Goal: Task Accomplishment & Management: Manage account settings

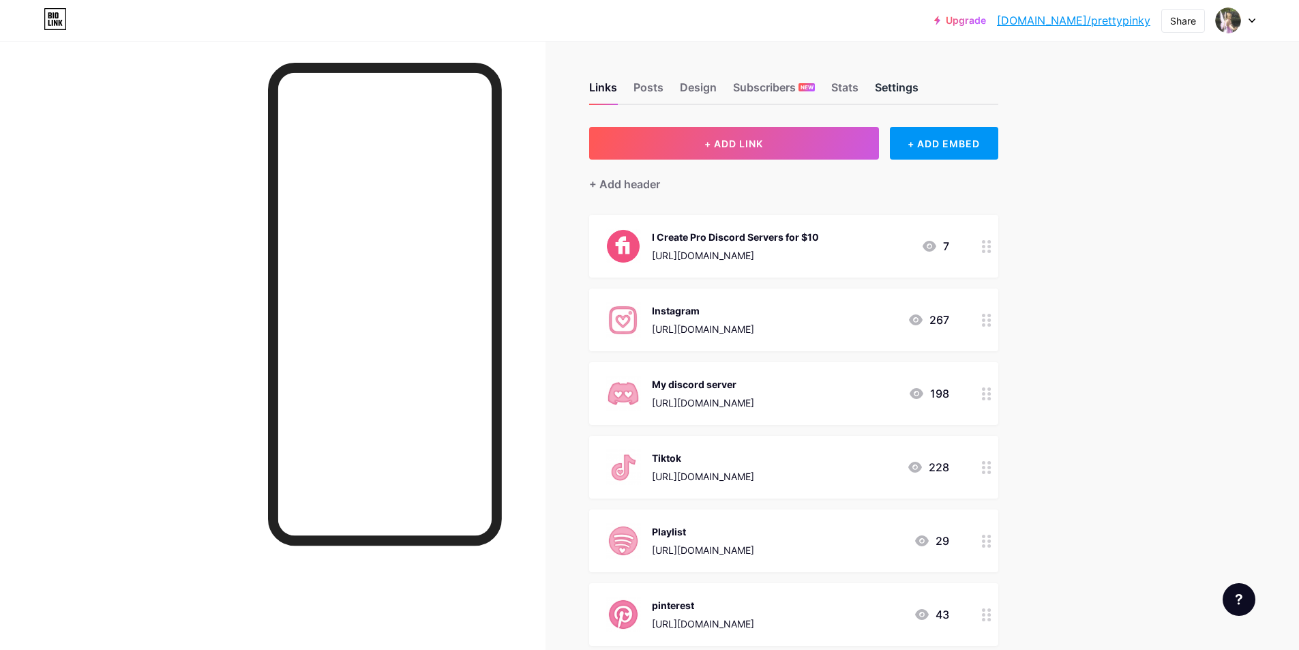
click at [914, 91] on div "Settings" at bounding box center [897, 91] width 44 height 25
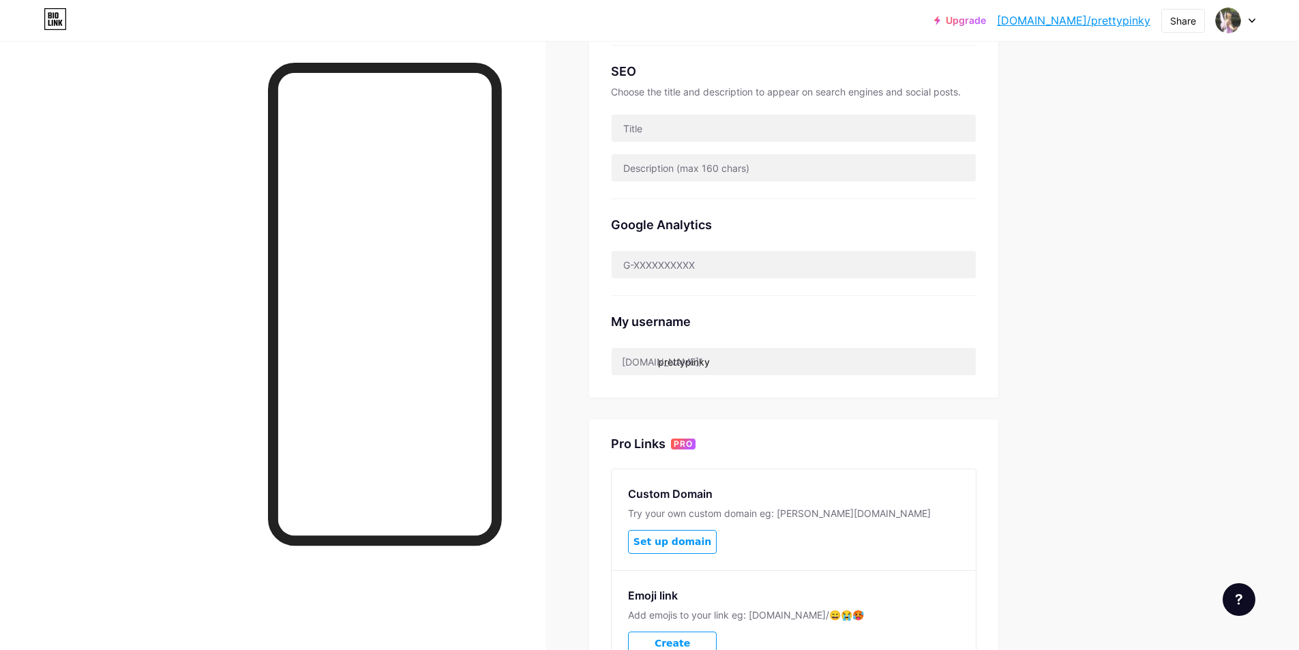
scroll to position [144, 0]
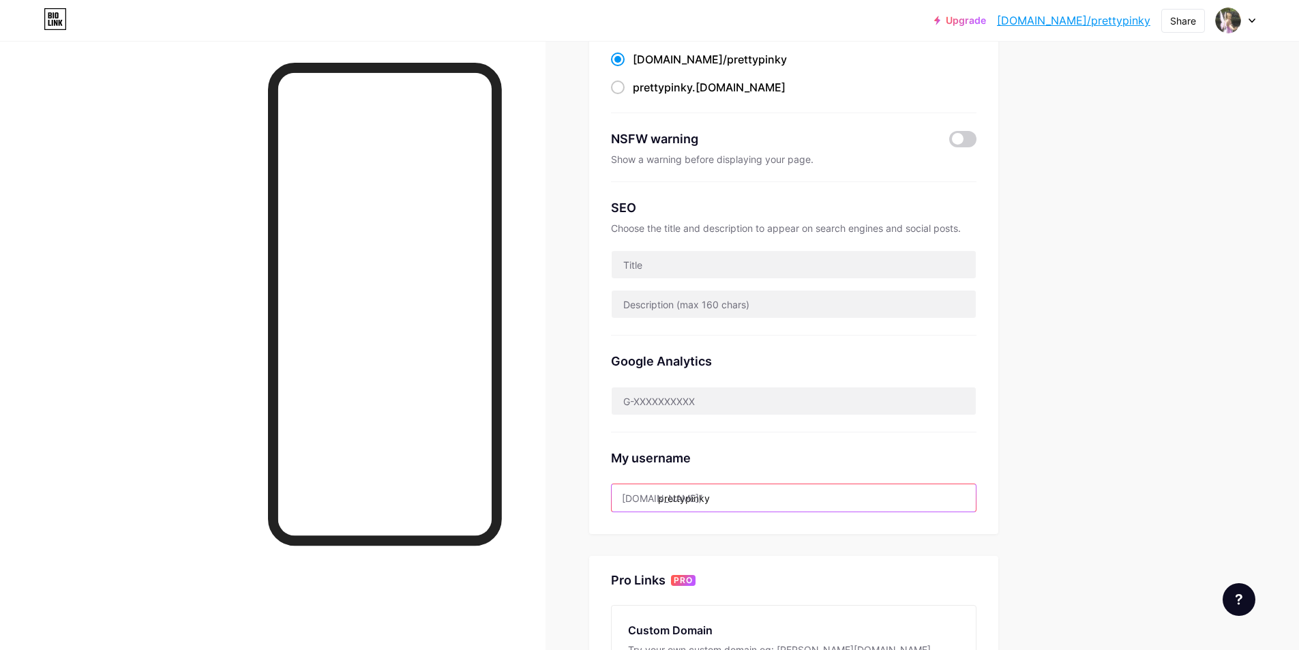
click at [750, 499] on input "prettypinky" at bounding box center [794, 497] width 364 height 27
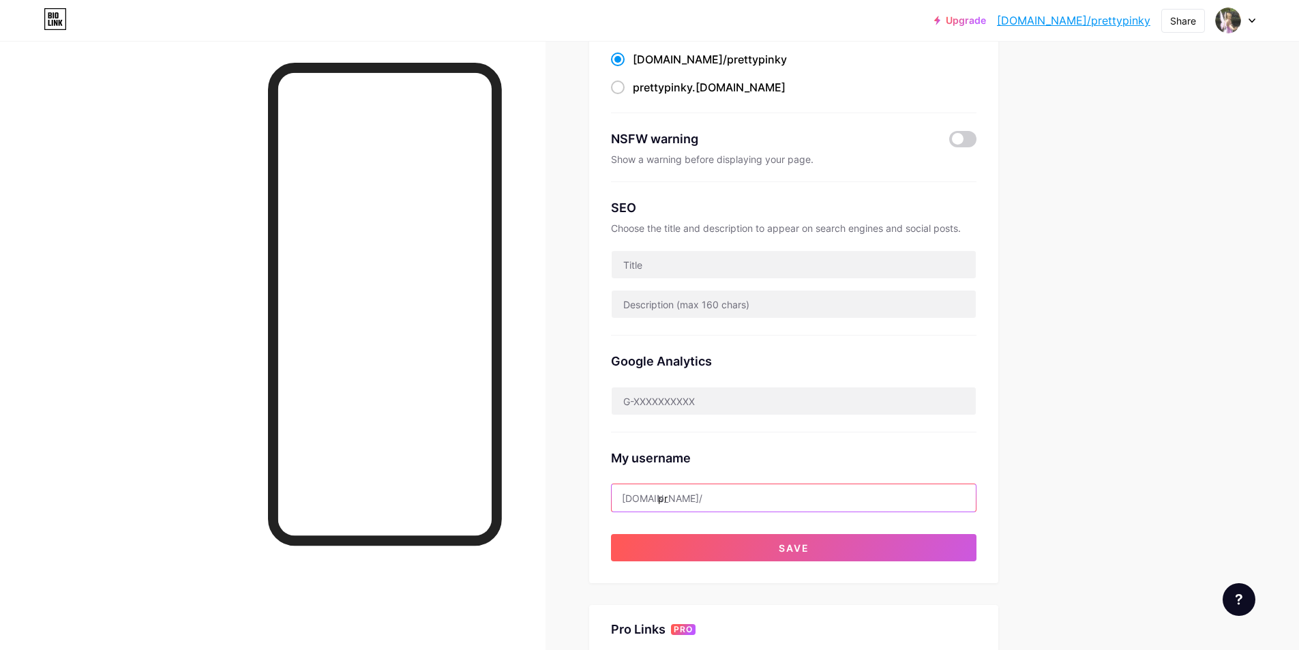
type input "p"
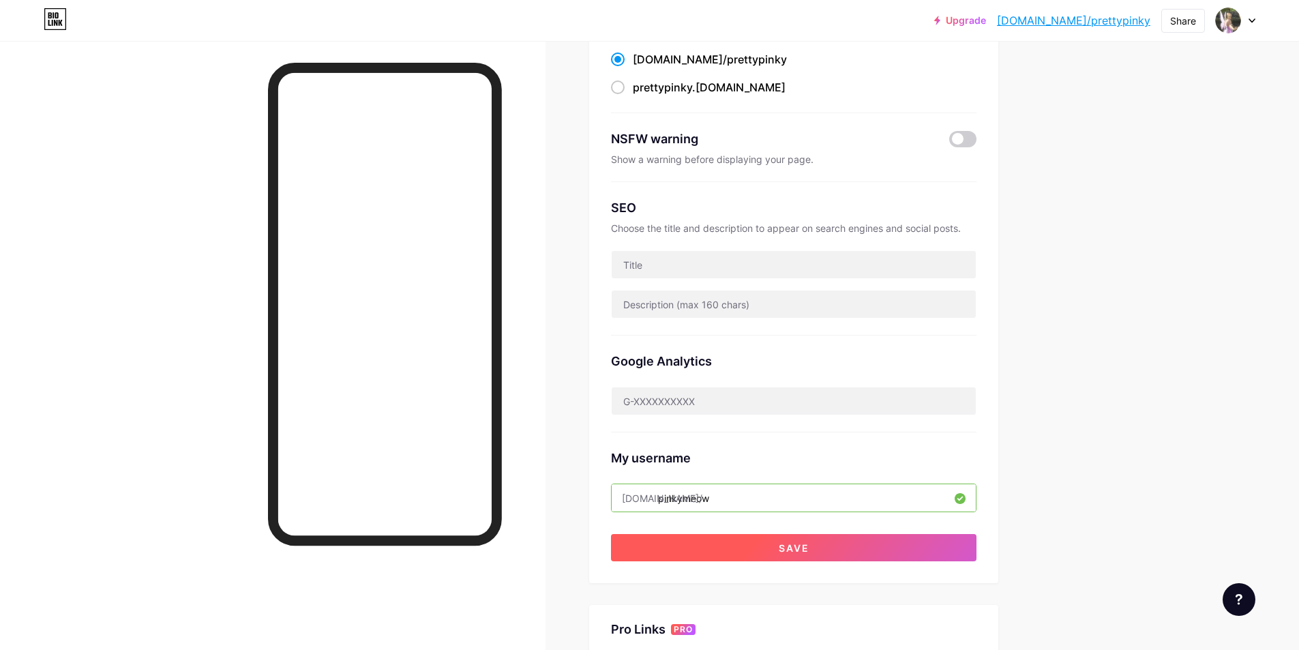
type input "pinkymeow"
click at [804, 544] on span "Save" at bounding box center [794, 548] width 31 height 12
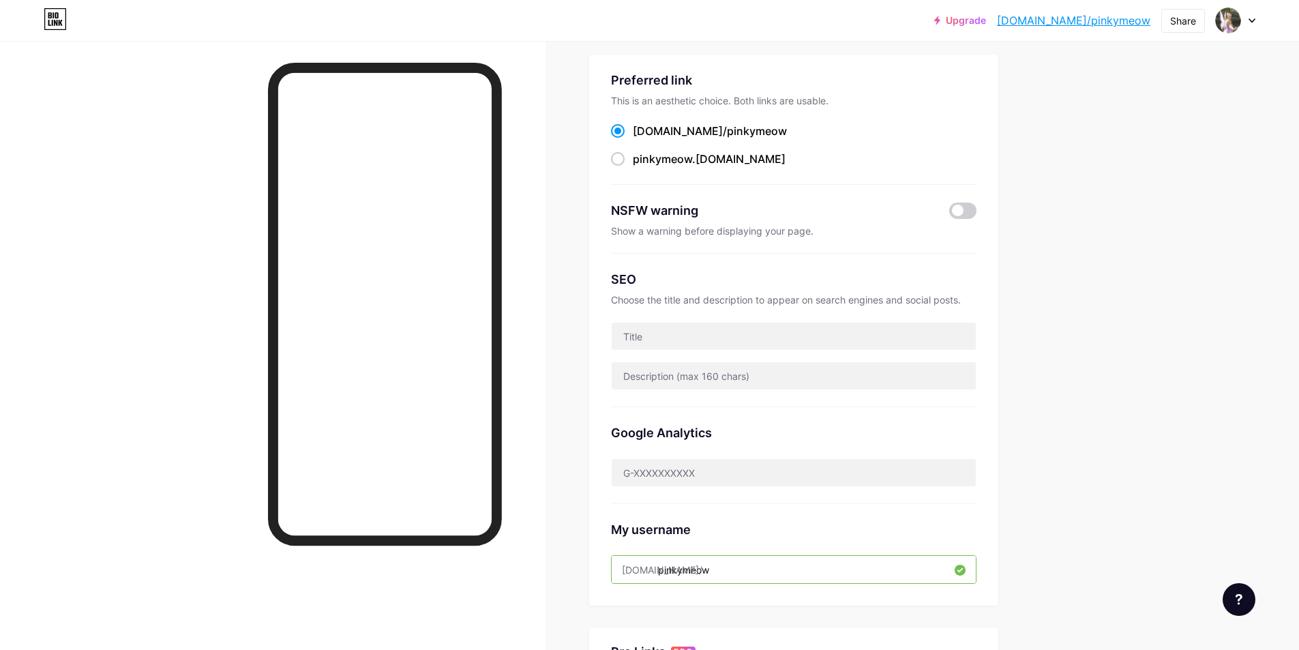
scroll to position [7, 0]
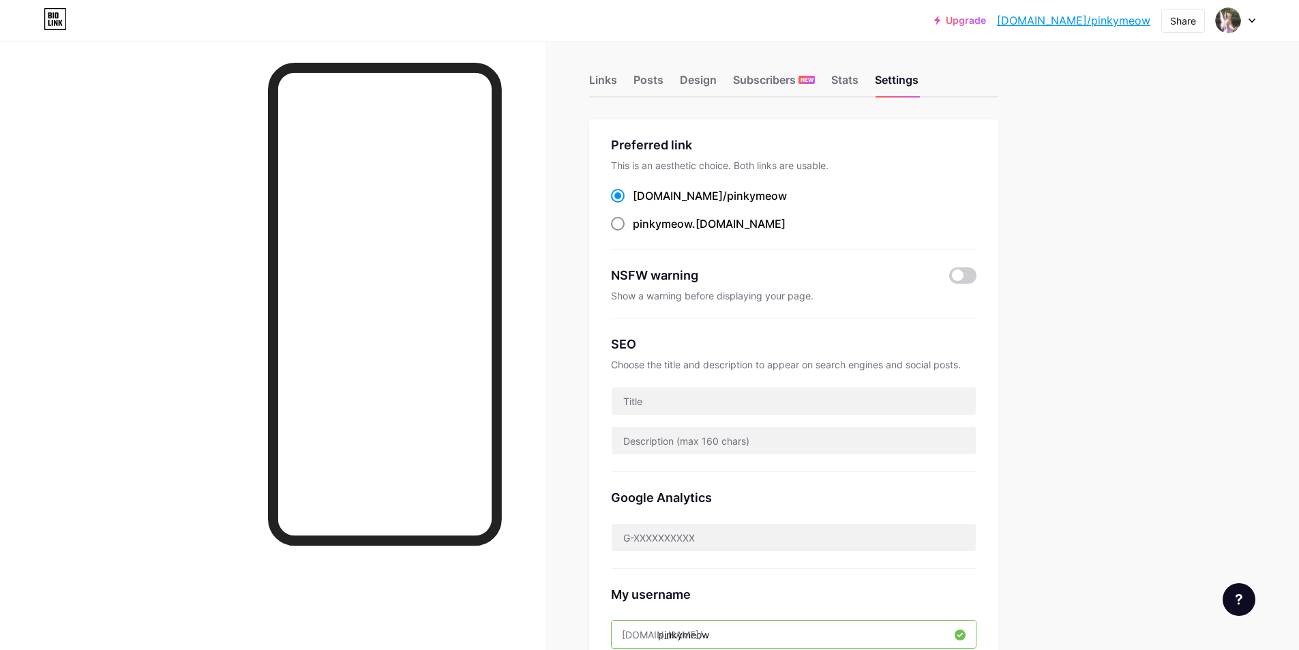
click at [682, 220] on span "pinkymeow" at bounding box center [662, 224] width 59 height 14
click at [642, 232] on input "pinkymeow .bio.link" at bounding box center [637, 236] width 9 height 9
radio input "true"
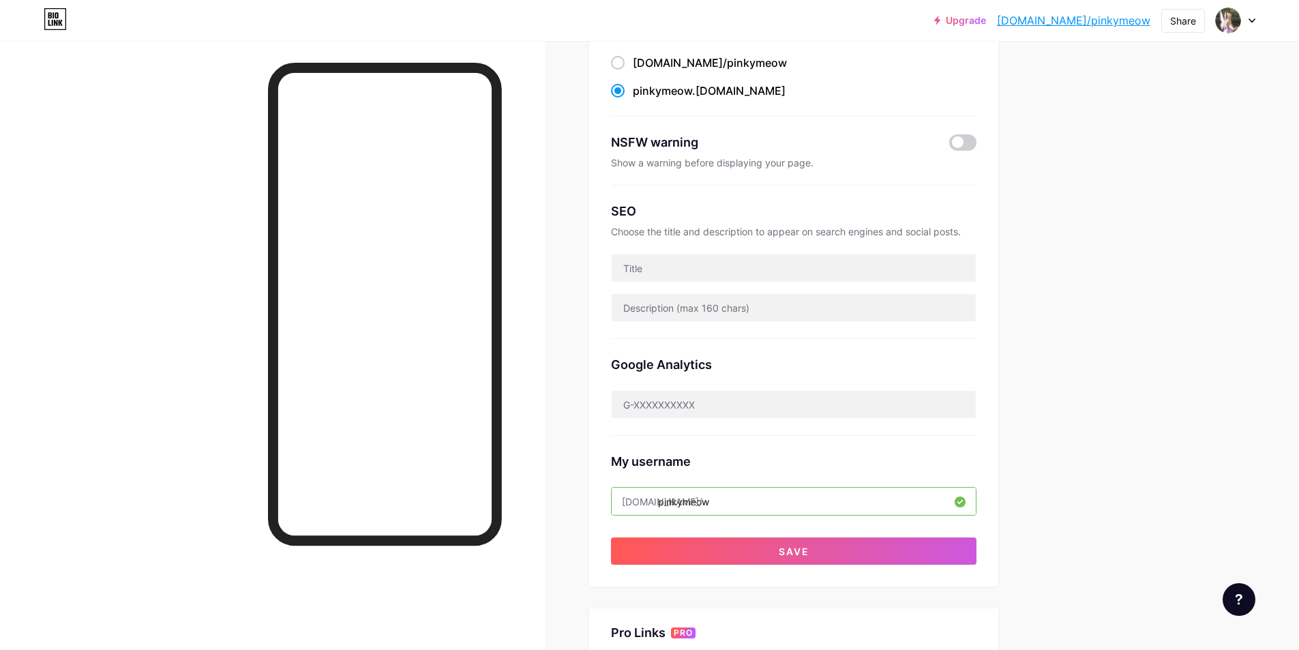
scroll to position [212, 0]
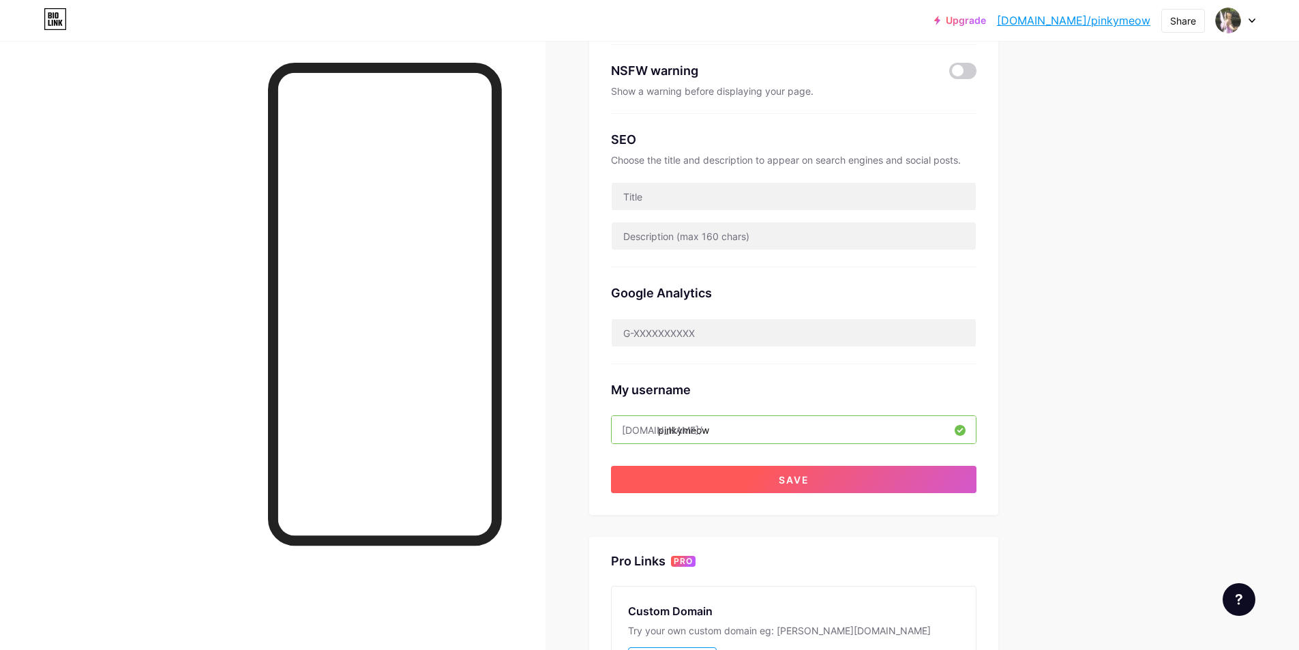
click at [845, 490] on button "Save" at bounding box center [793, 479] width 365 height 27
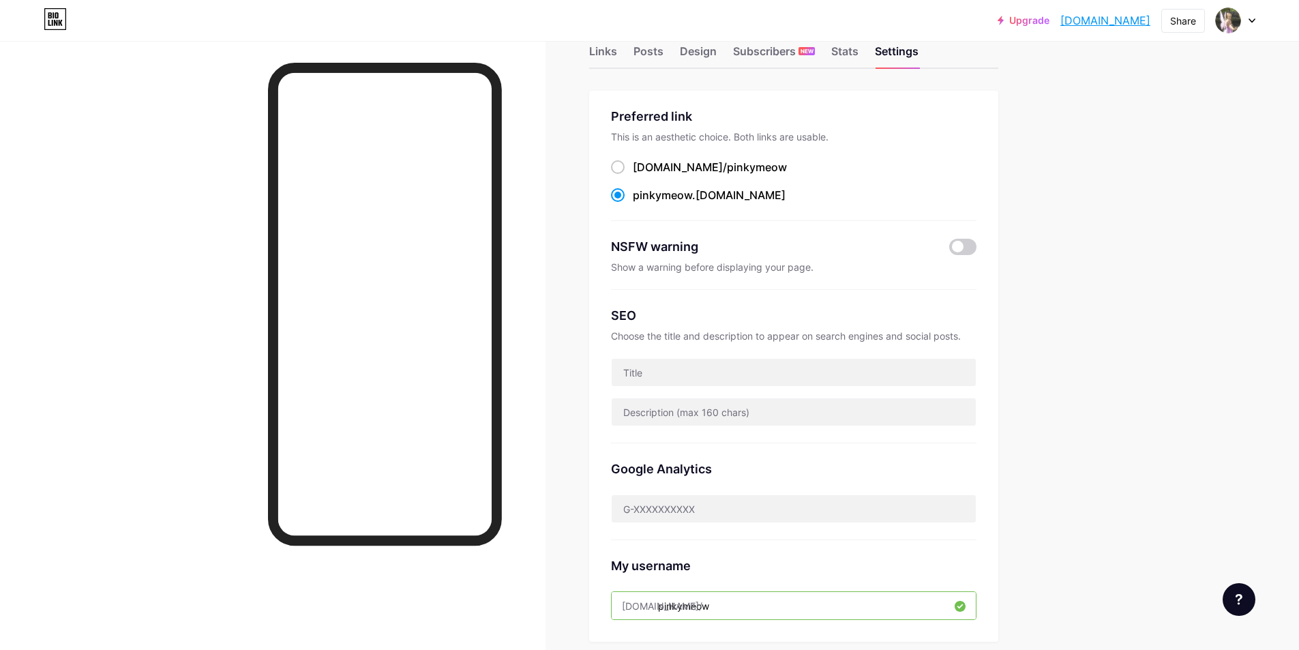
scroll to position [0, 0]
